Goal: Transaction & Acquisition: Purchase product/service

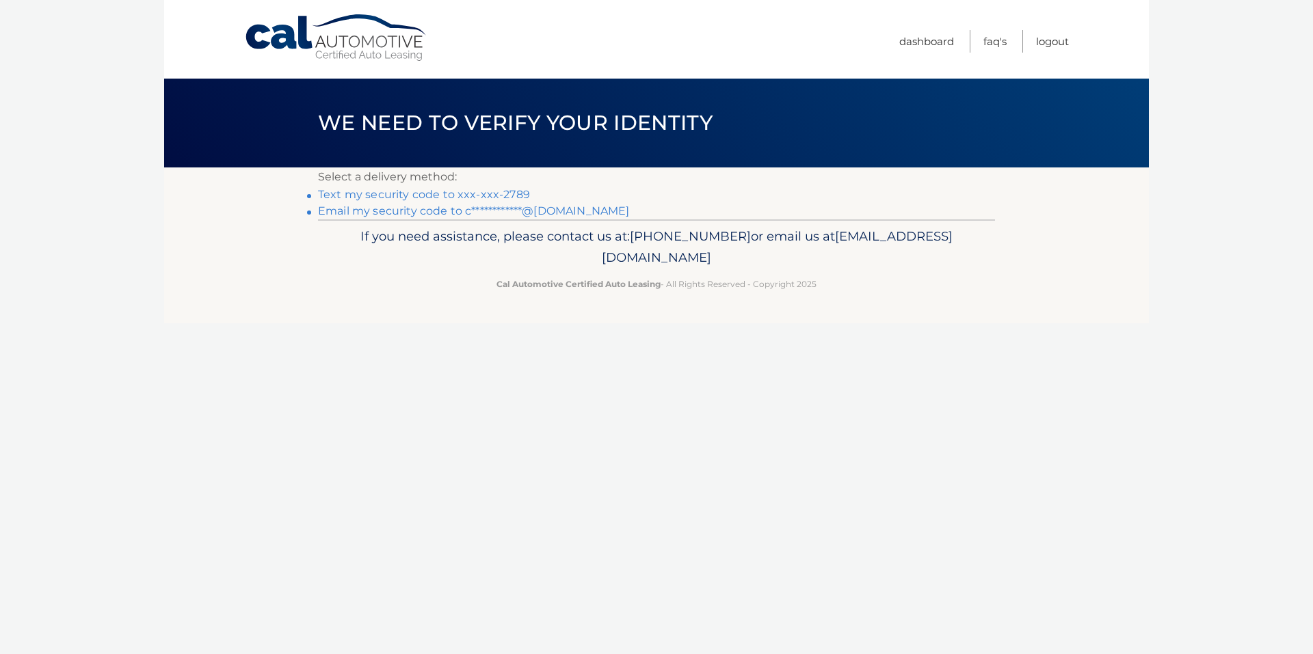
click at [411, 191] on link "Text my security code to xxx-xxx-2789" at bounding box center [424, 194] width 212 height 13
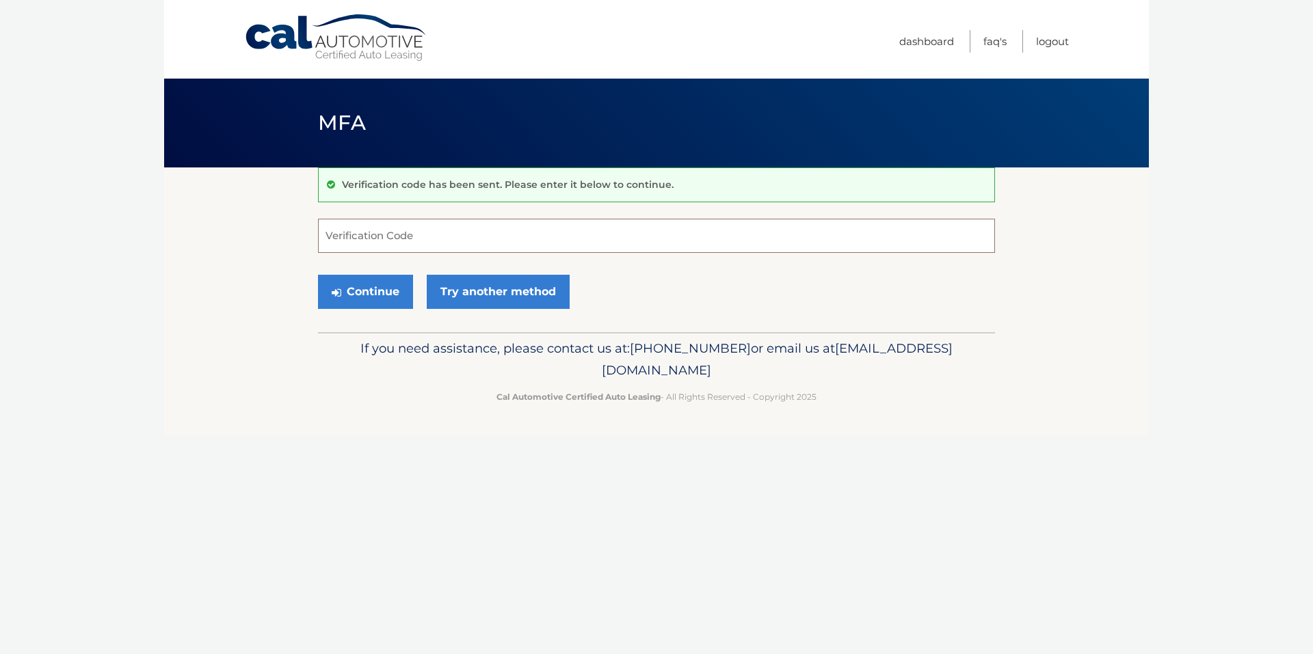
click at [429, 227] on input "Verification Code" at bounding box center [656, 236] width 677 height 34
type input "912063"
click at [390, 295] on button "Continue" at bounding box center [365, 292] width 95 height 34
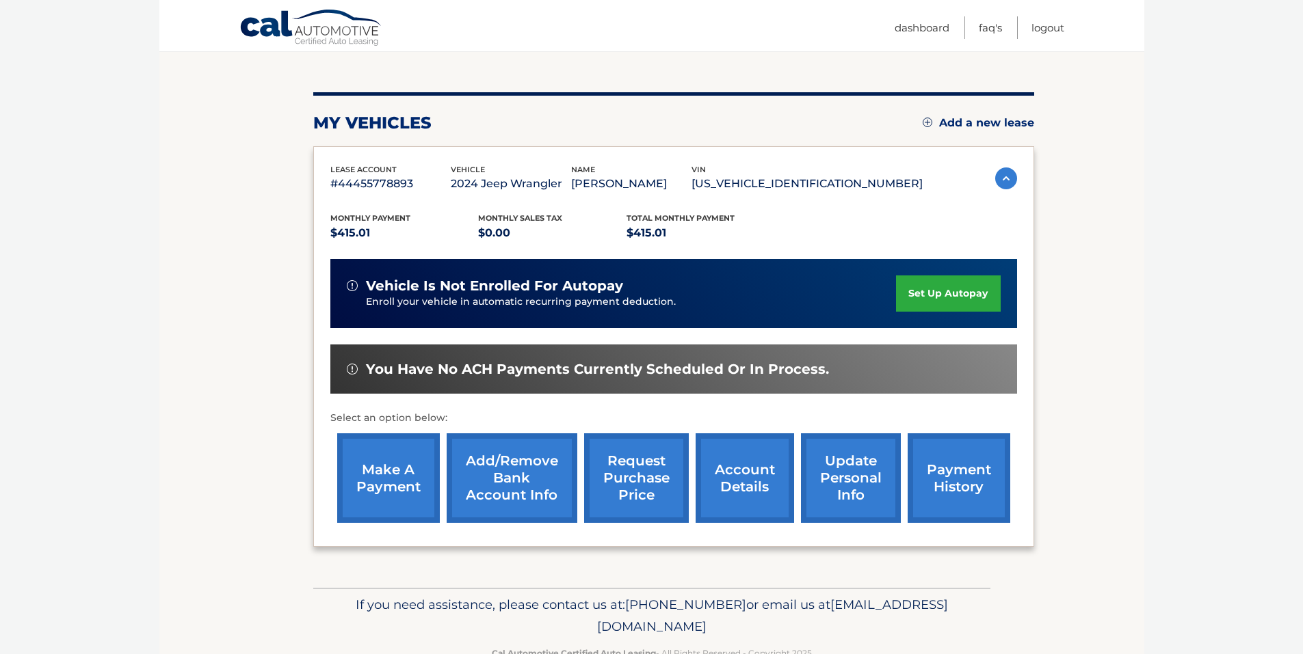
scroll to position [174, 0]
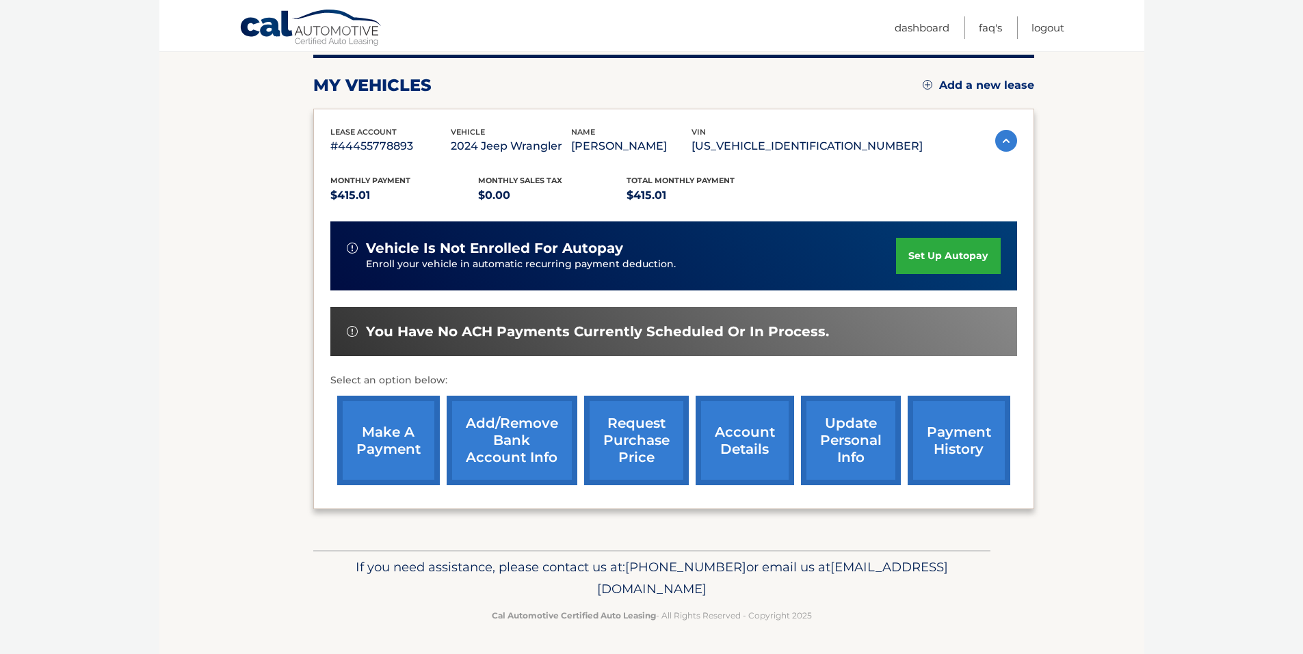
click at [366, 451] on link "make a payment" at bounding box center [388, 441] width 103 height 90
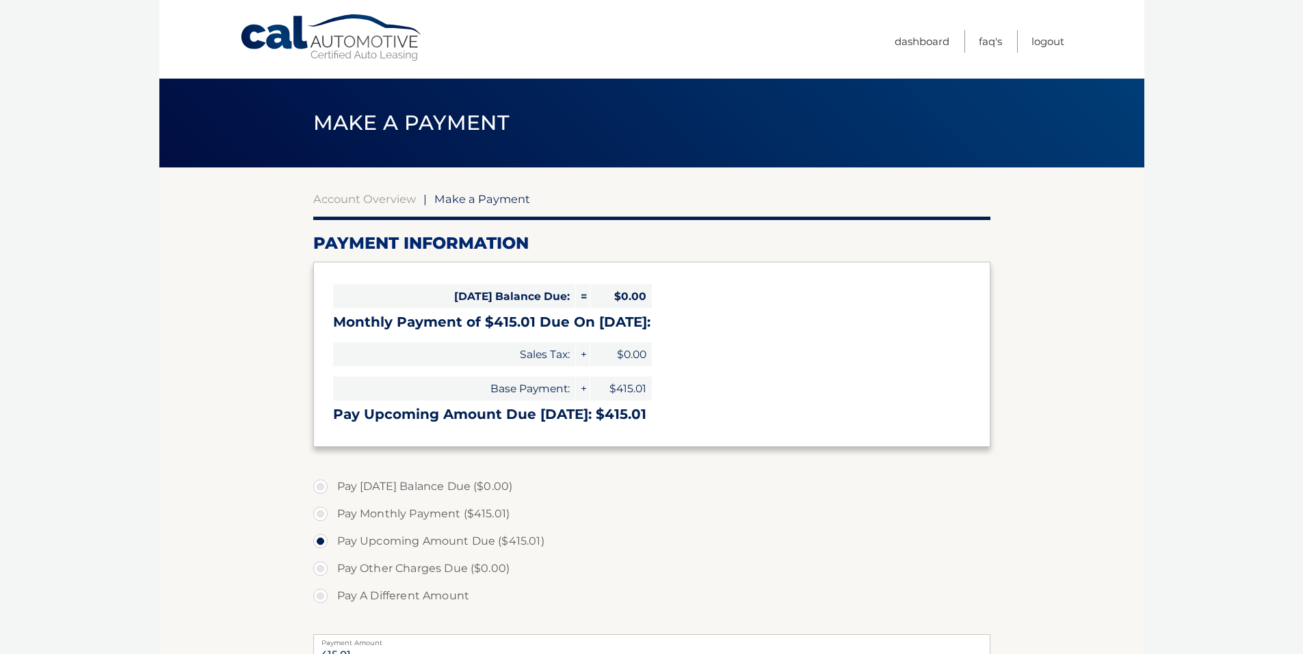
select select "N2I2ZGRiYjQtMDVkYy00MzA3LThmYjQtOGY1Y2M1Y2ViNjFl"
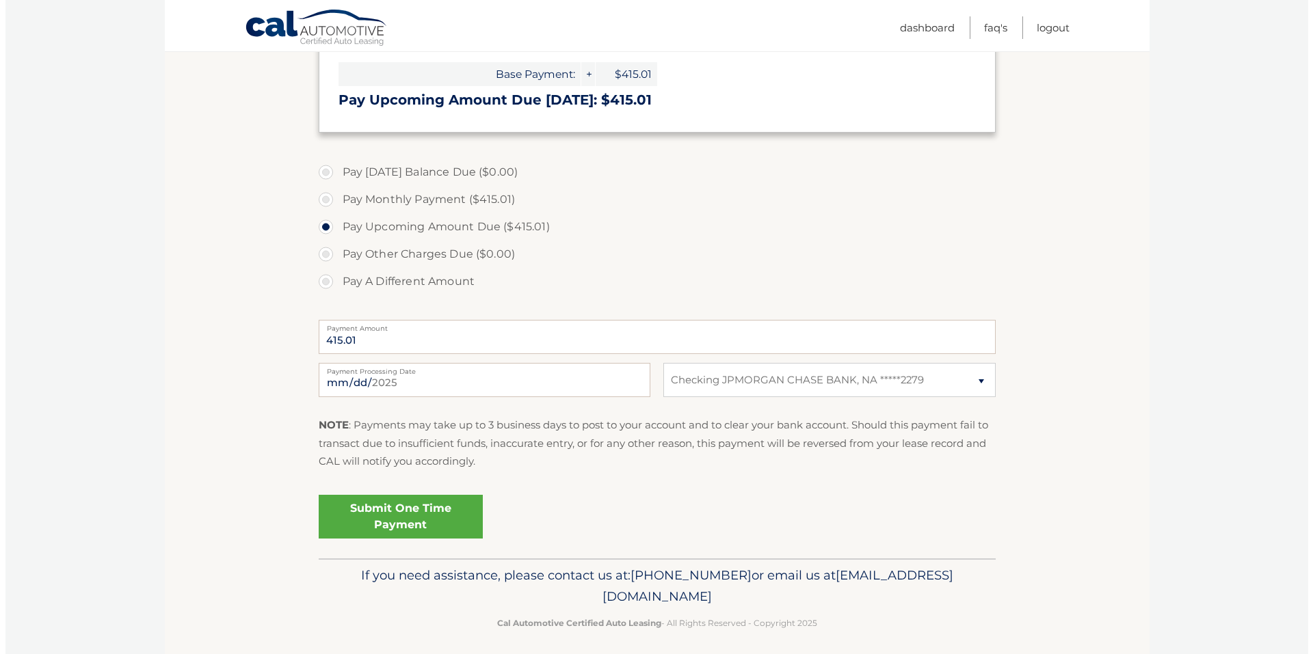
scroll to position [323, 0]
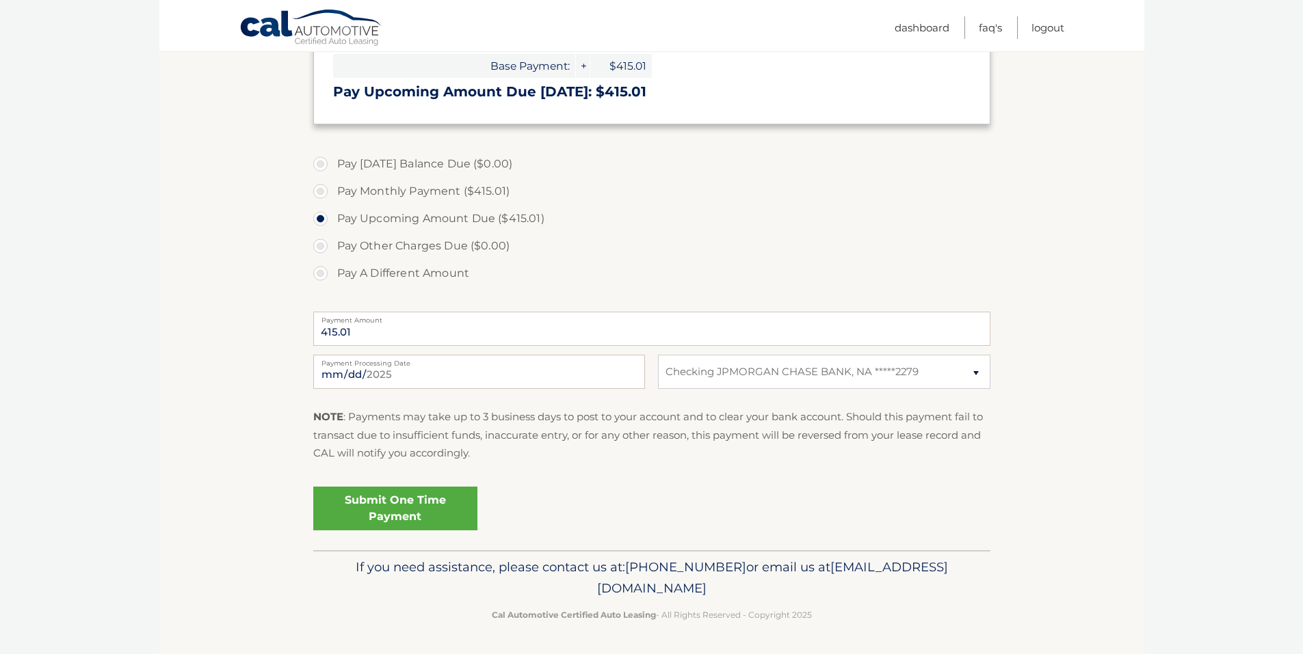
click at [414, 506] on link "Submit One Time Payment" at bounding box center [395, 509] width 164 height 44
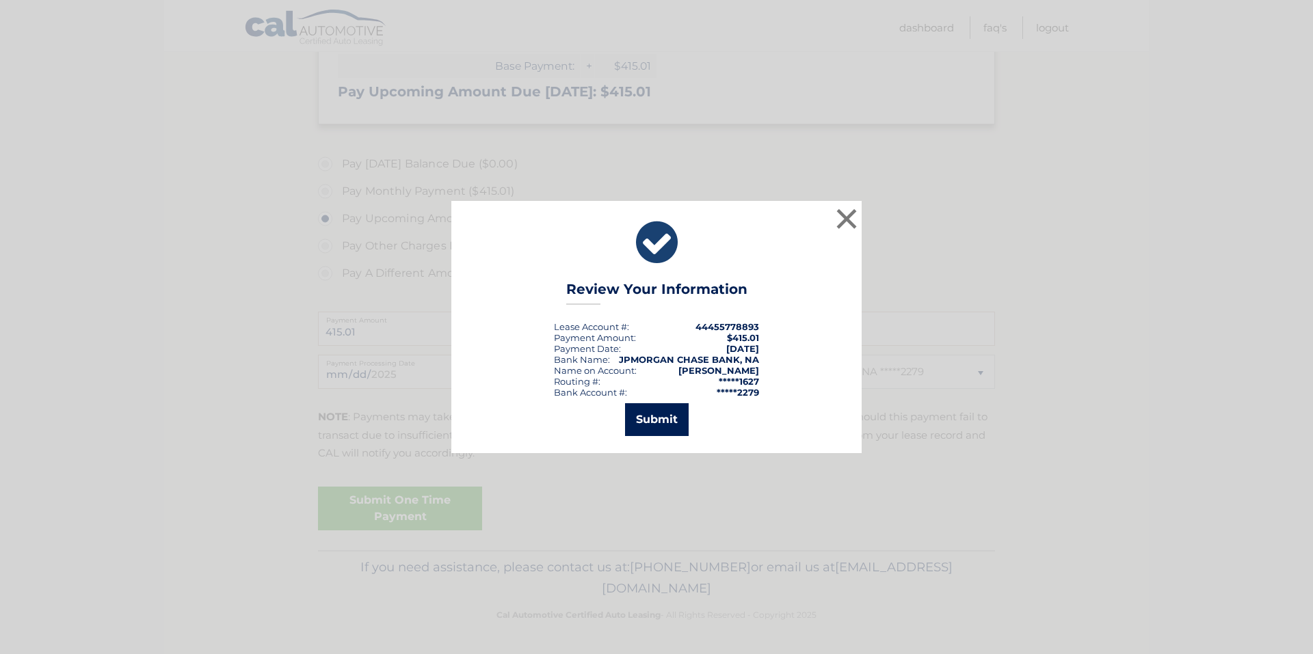
click at [658, 419] on button "Submit" at bounding box center [657, 419] width 64 height 33
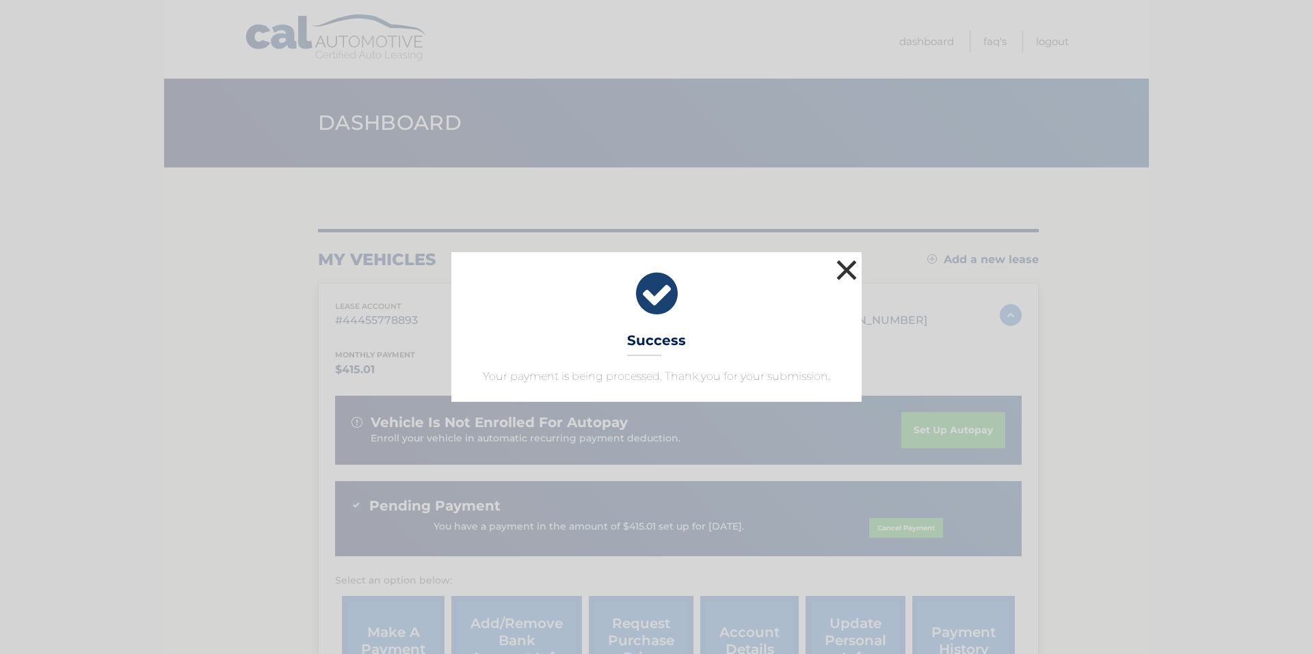
click at [840, 272] on button "×" at bounding box center [846, 269] width 27 height 27
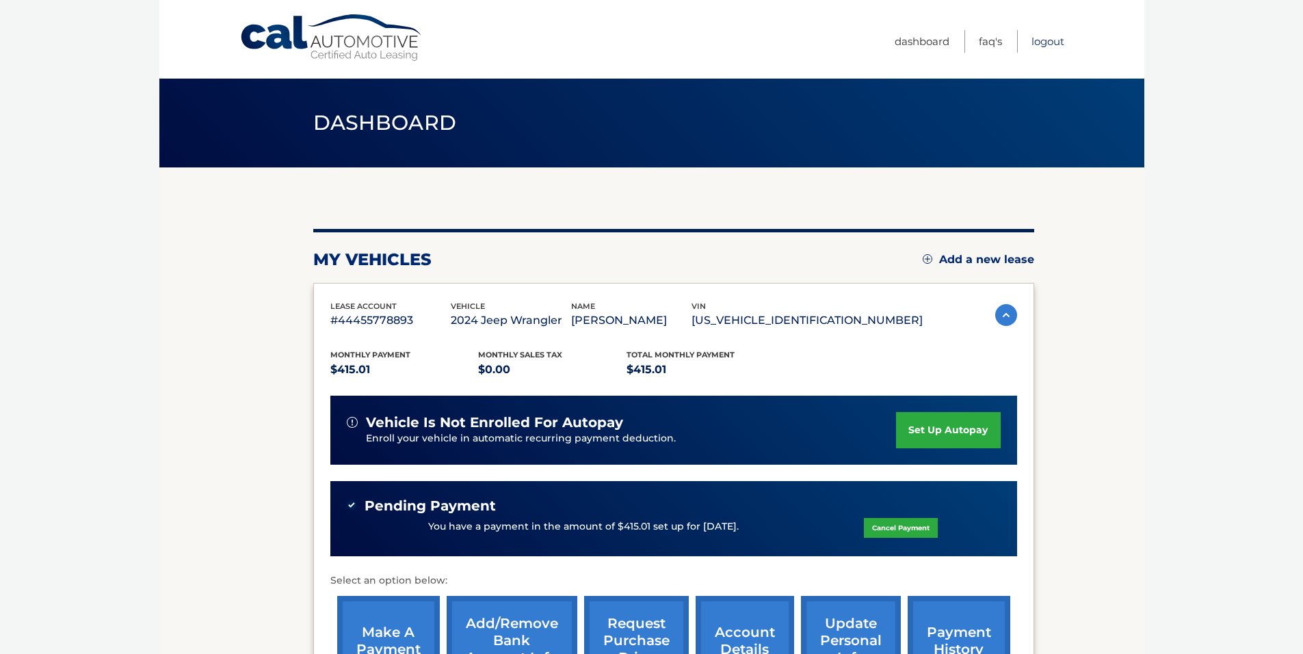
click at [1051, 42] on link "Logout" at bounding box center [1047, 41] width 33 height 23
